Goal: Information Seeking & Learning: Learn about a topic

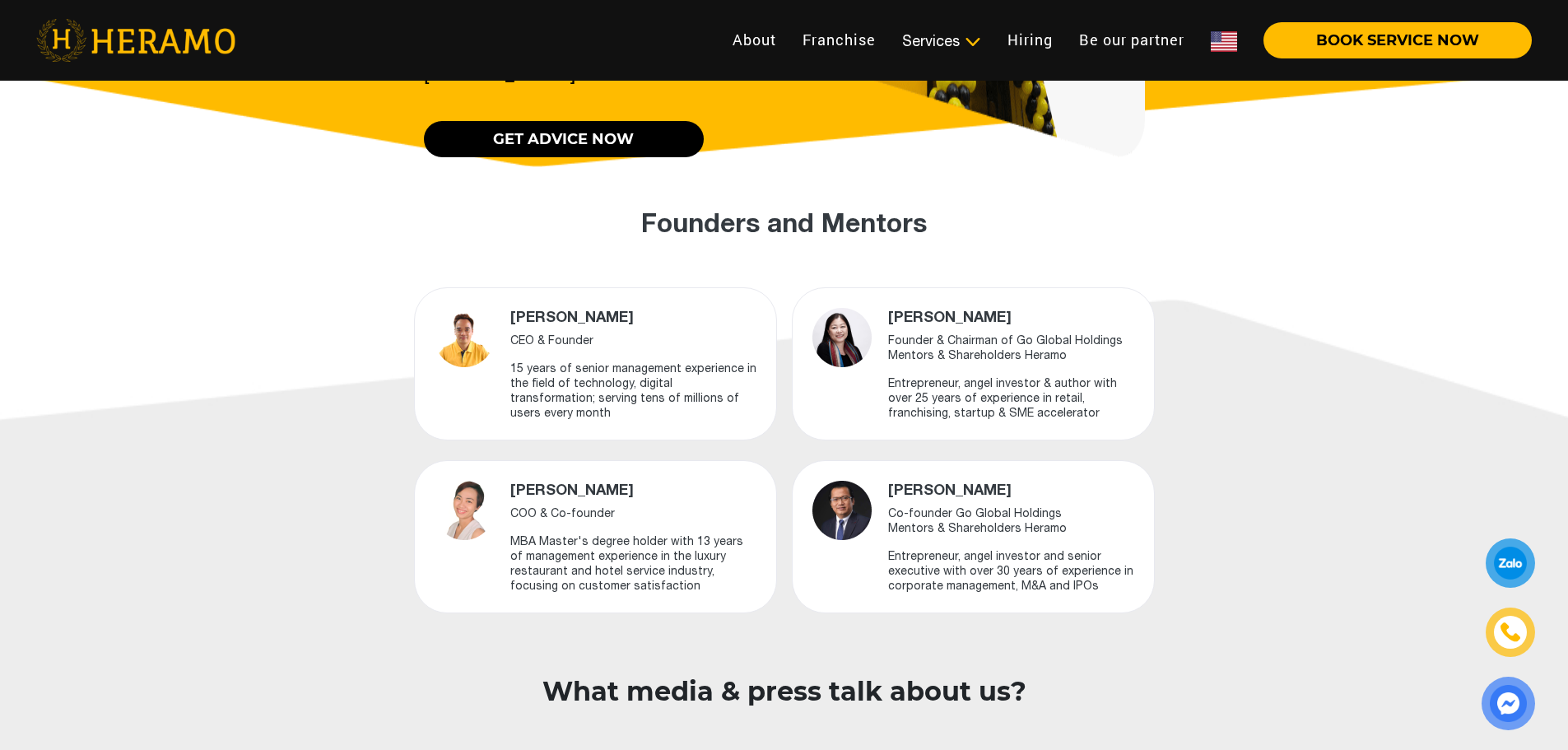
scroll to position [987, 0]
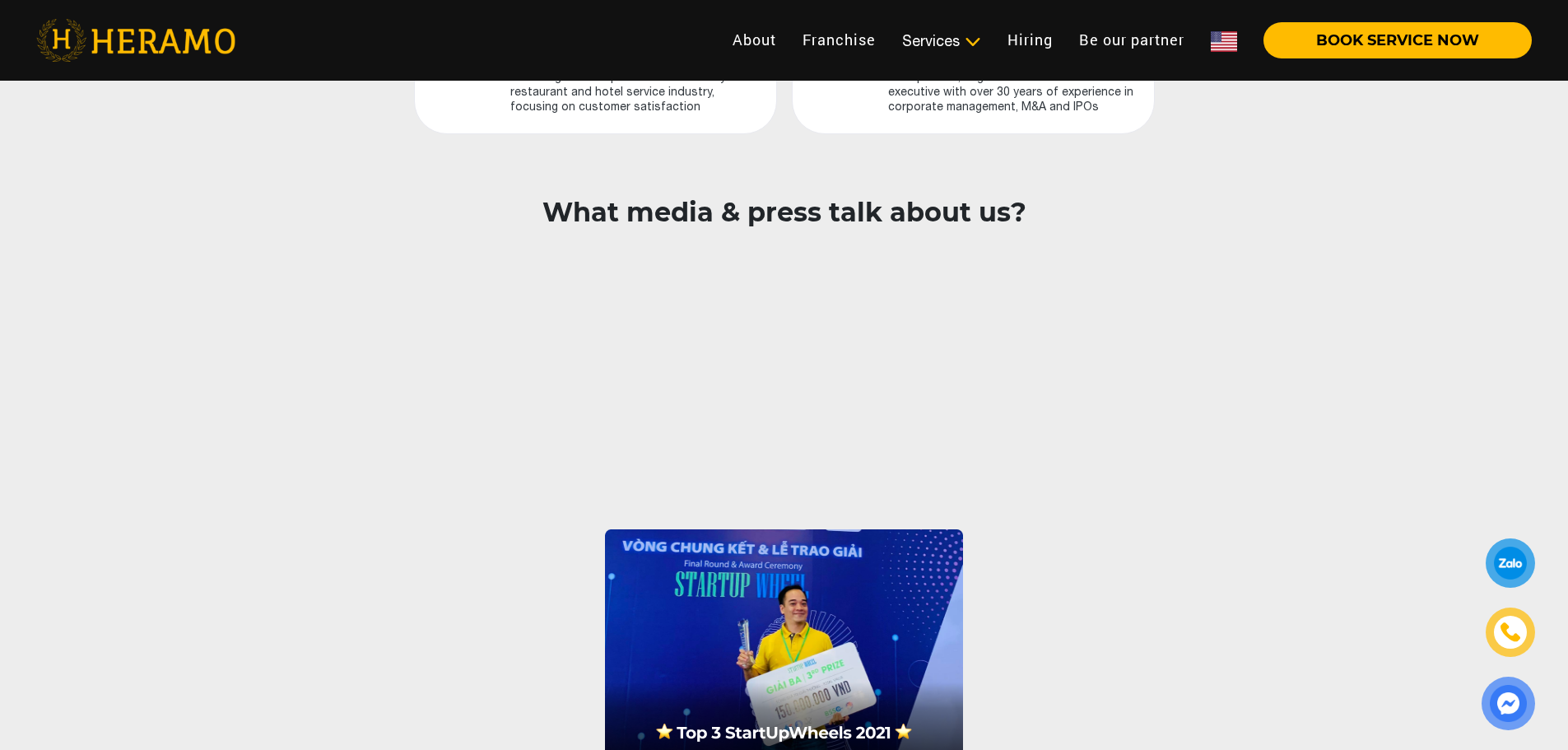
click at [1228, 36] on img at bounding box center [1224, 42] width 26 height 21
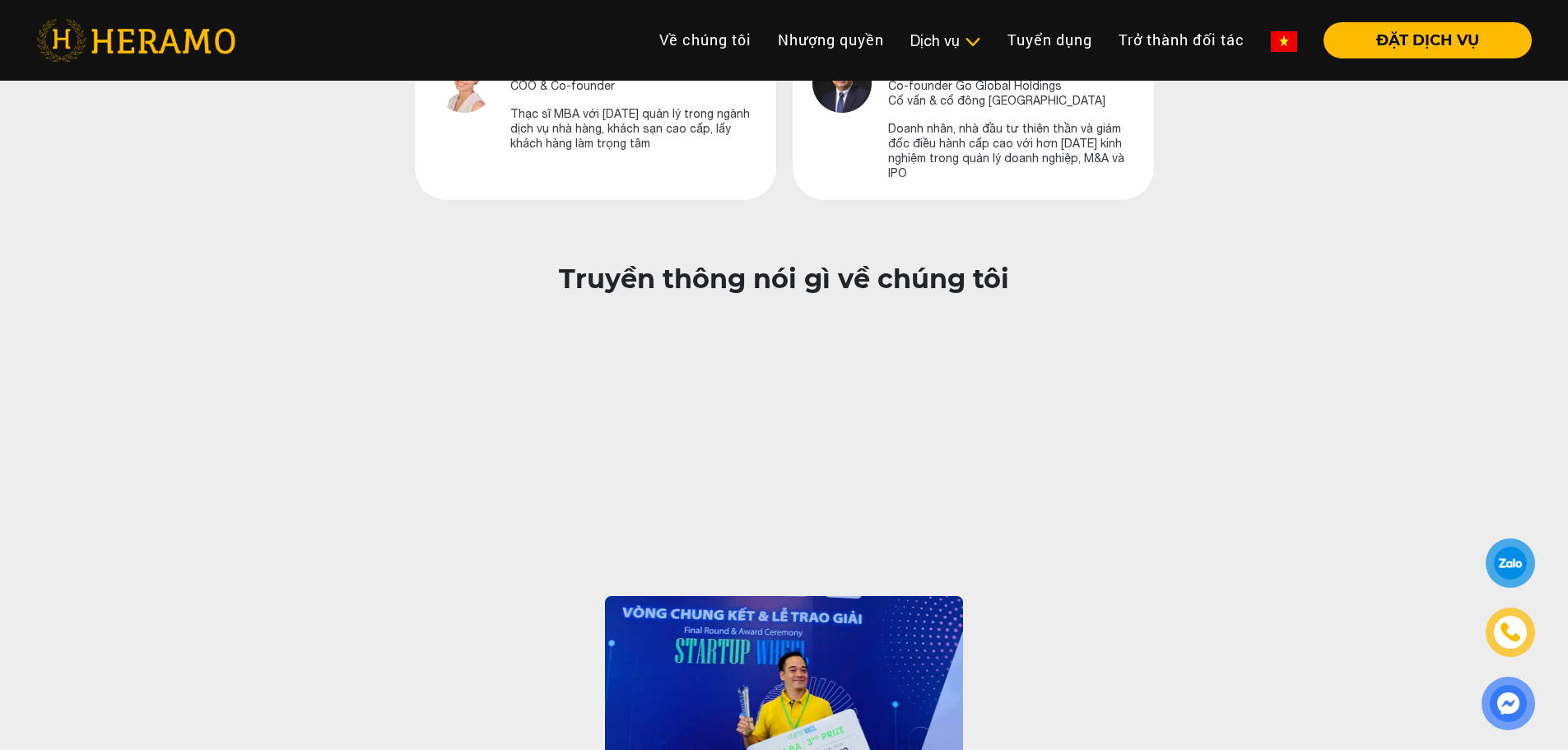
scroll to position [1481, 0]
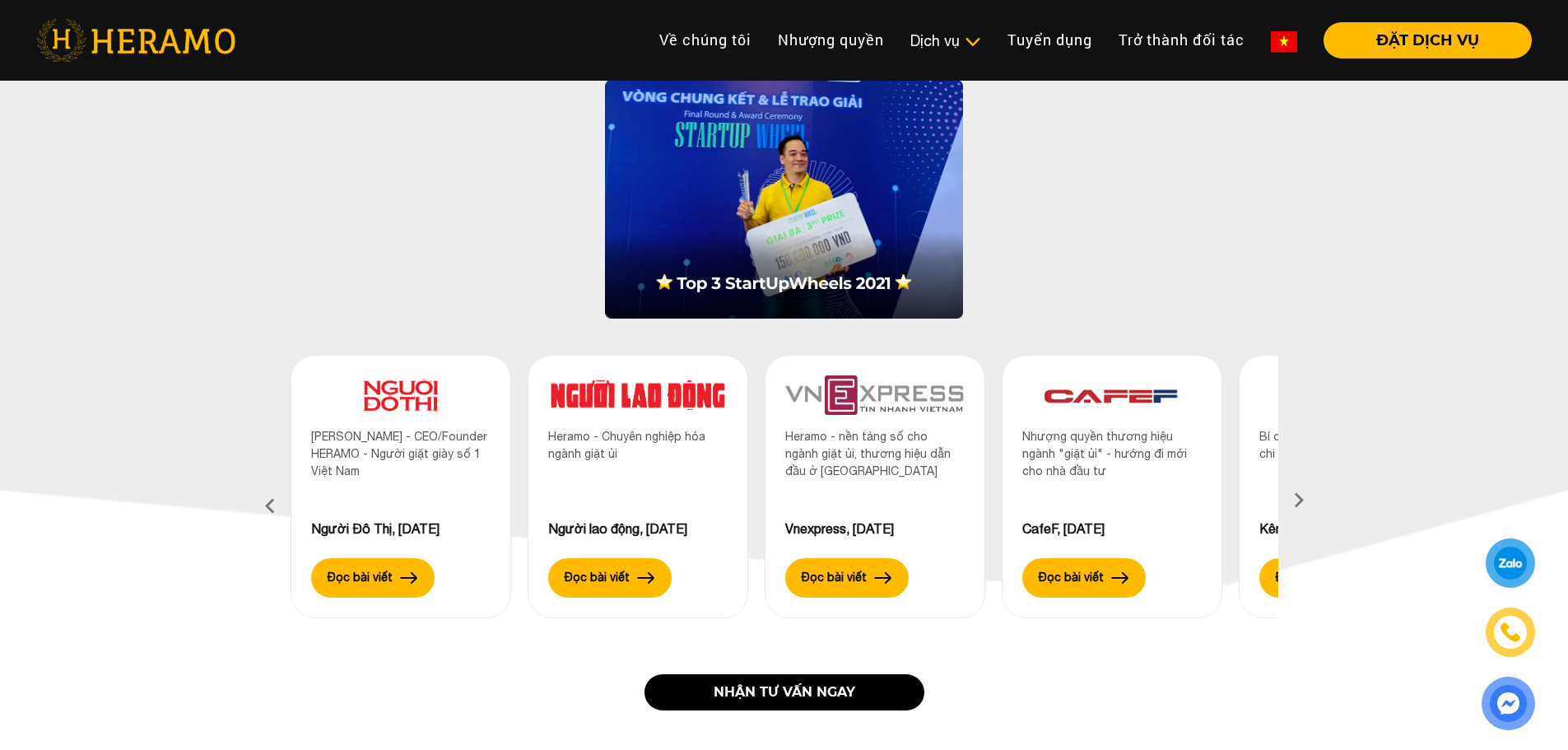
click at [1302, 500] on icon at bounding box center [1298, 505] width 29 height 10
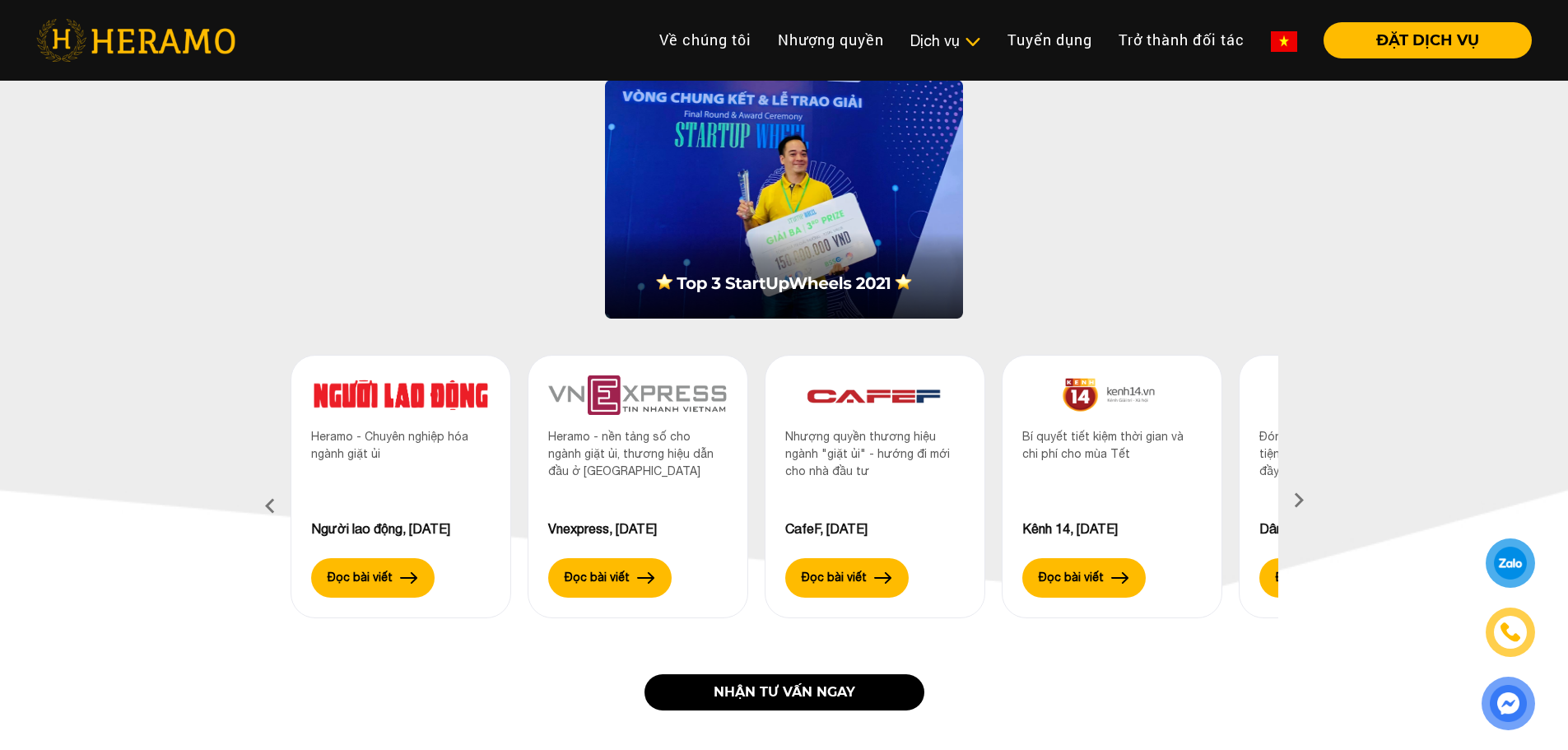
click at [1302, 500] on icon at bounding box center [1298, 505] width 29 height 10
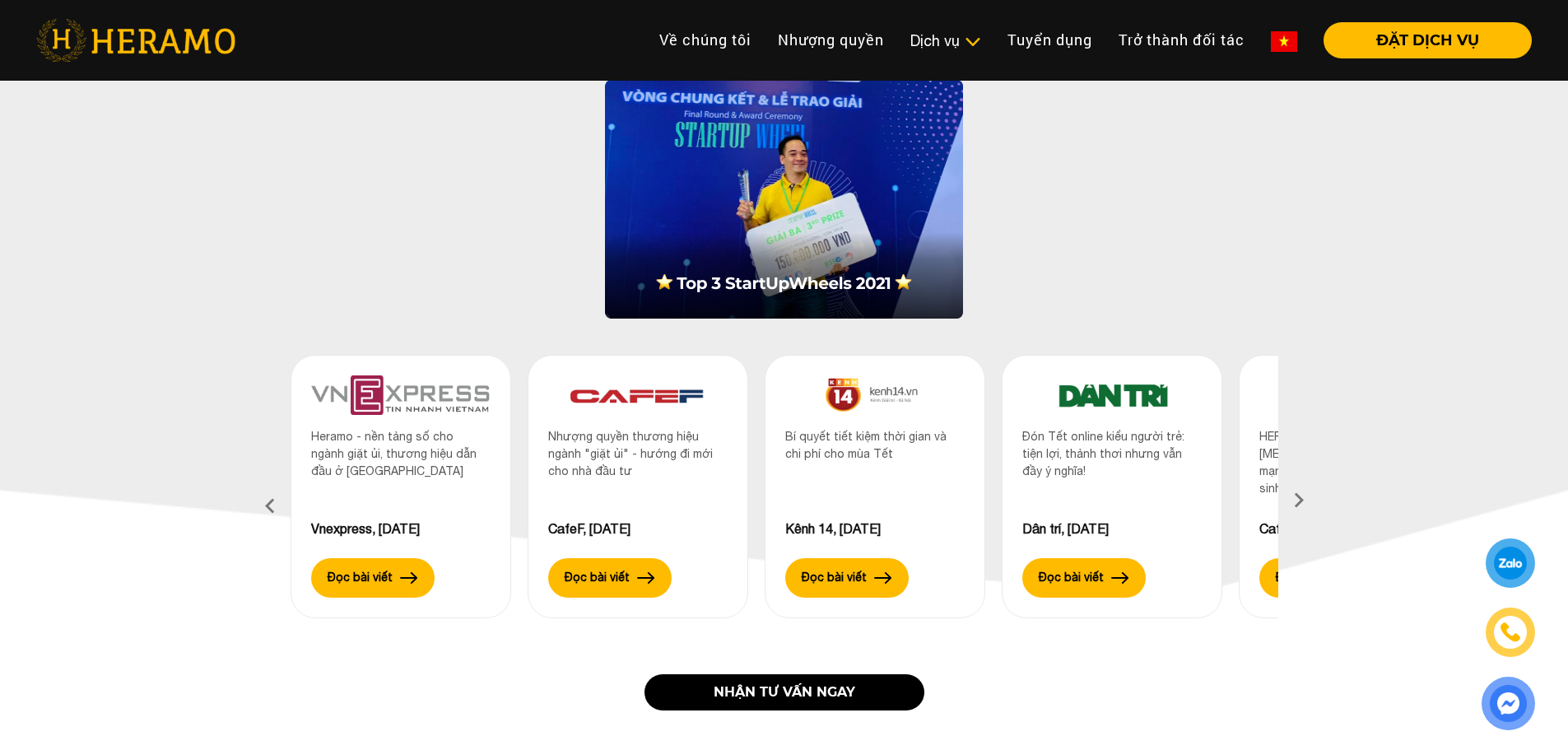
click at [1302, 500] on icon at bounding box center [1298, 505] width 29 height 10
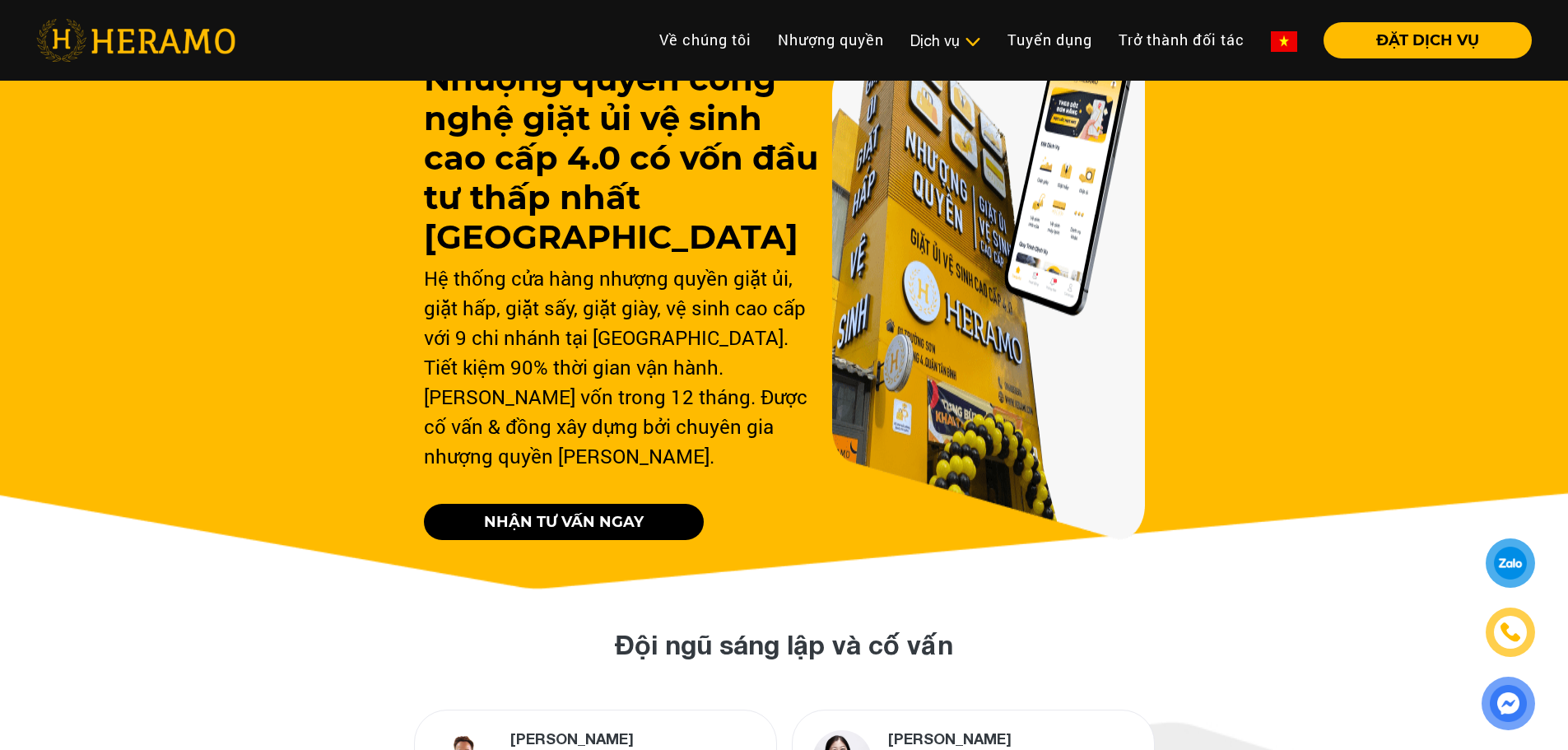
scroll to position [0, 0]
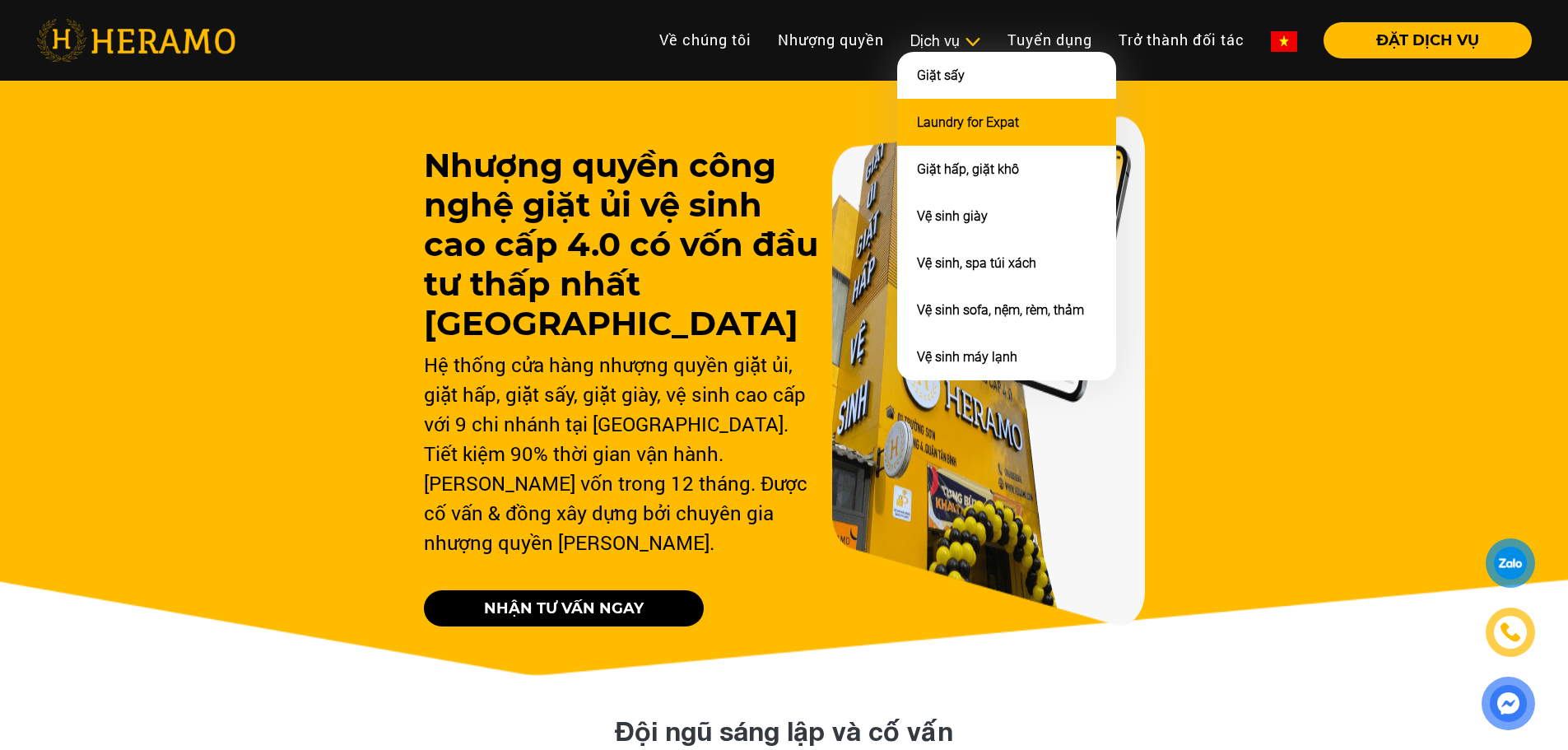
click at [967, 109] on li "Laundry for Expat" at bounding box center [1006, 122] width 218 height 47
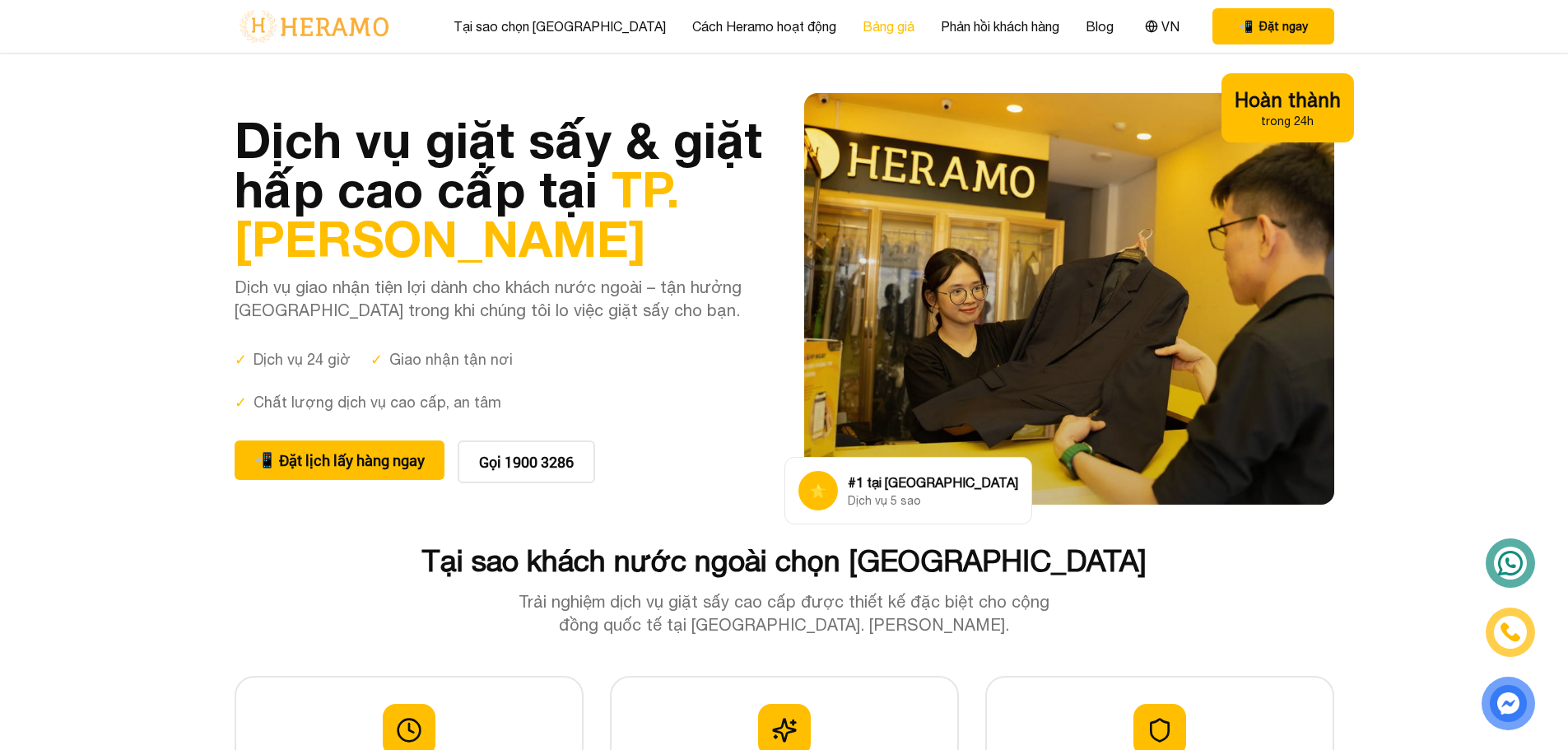
click at [862, 30] on link "Bảng giá" at bounding box center [888, 26] width 52 height 20
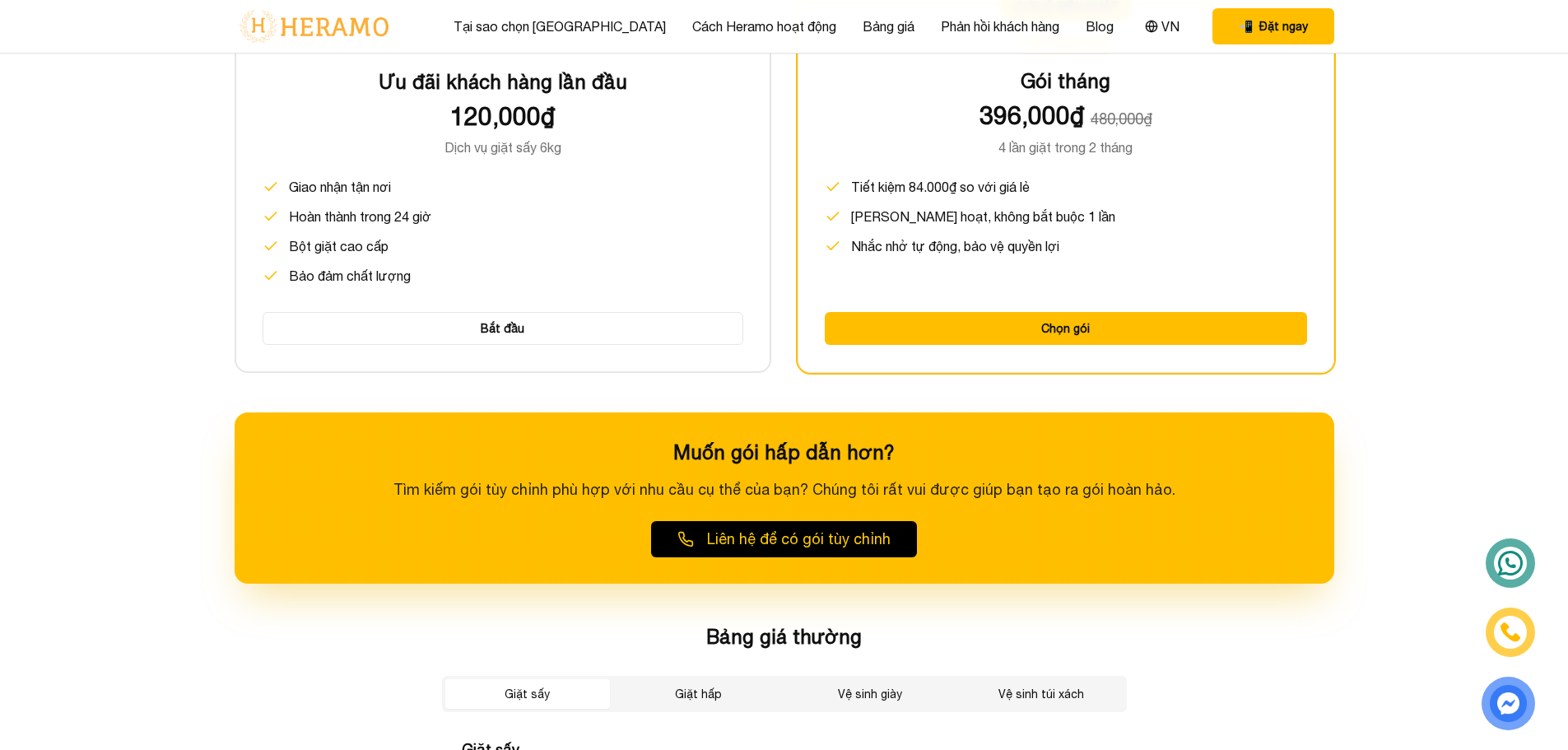
scroll to position [2761, 0]
